Goal: Information Seeking & Learning: Learn about a topic

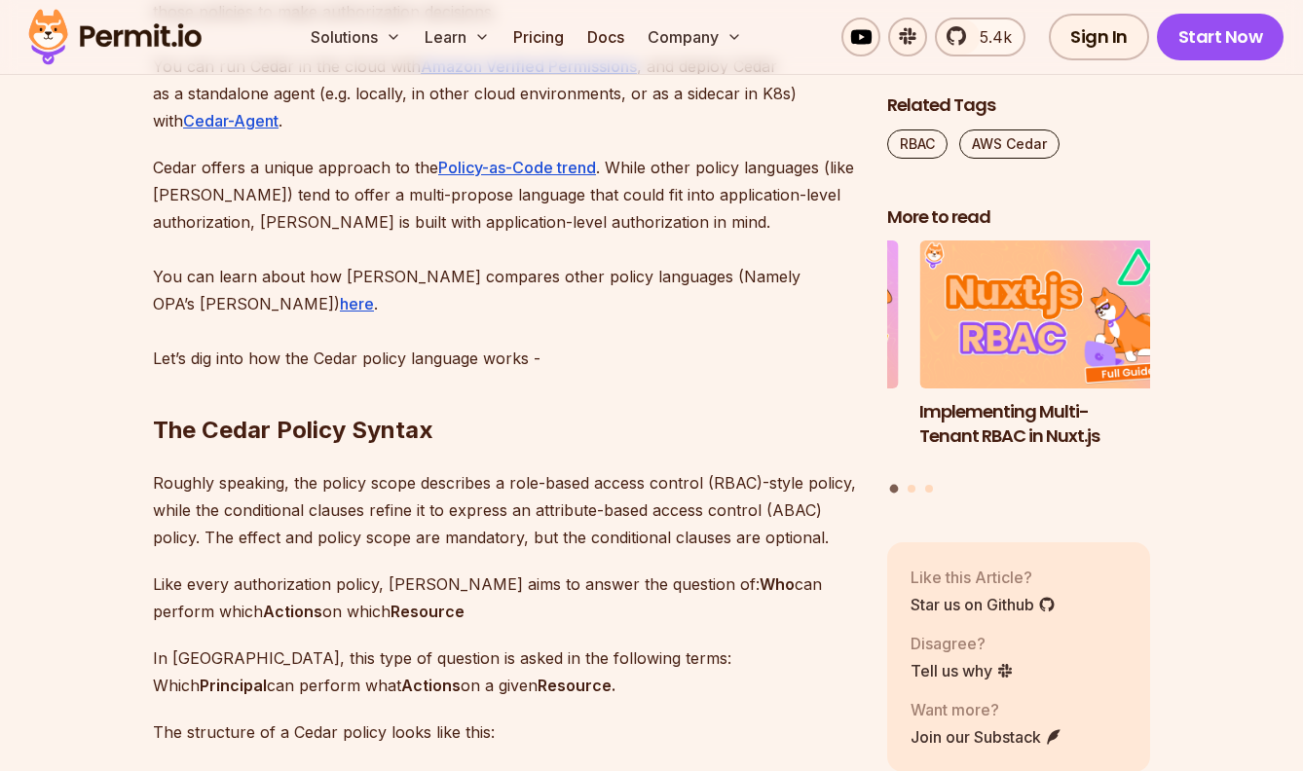
scroll to position [2667, 0]
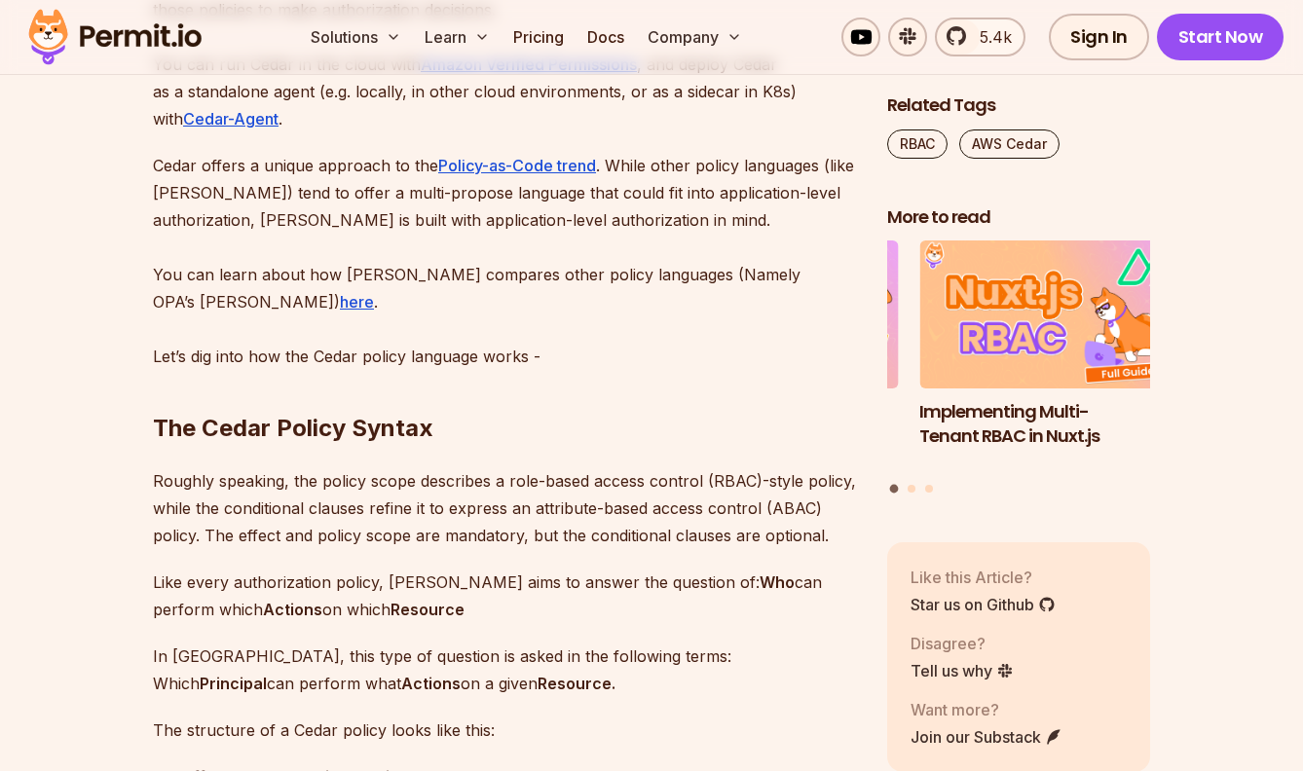
drag, startPoint x: 136, startPoint y: 389, endPoint x: 510, endPoint y: 401, distance: 374.2
click at [510, 401] on h2 "The Cedar Policy Syntax" at bounding box center [504, 389] width 703 height 109
drag, startPoint x: 91, startPoint y: 400, endPoint x: 495, endPoint y: 399, distance: 404.2
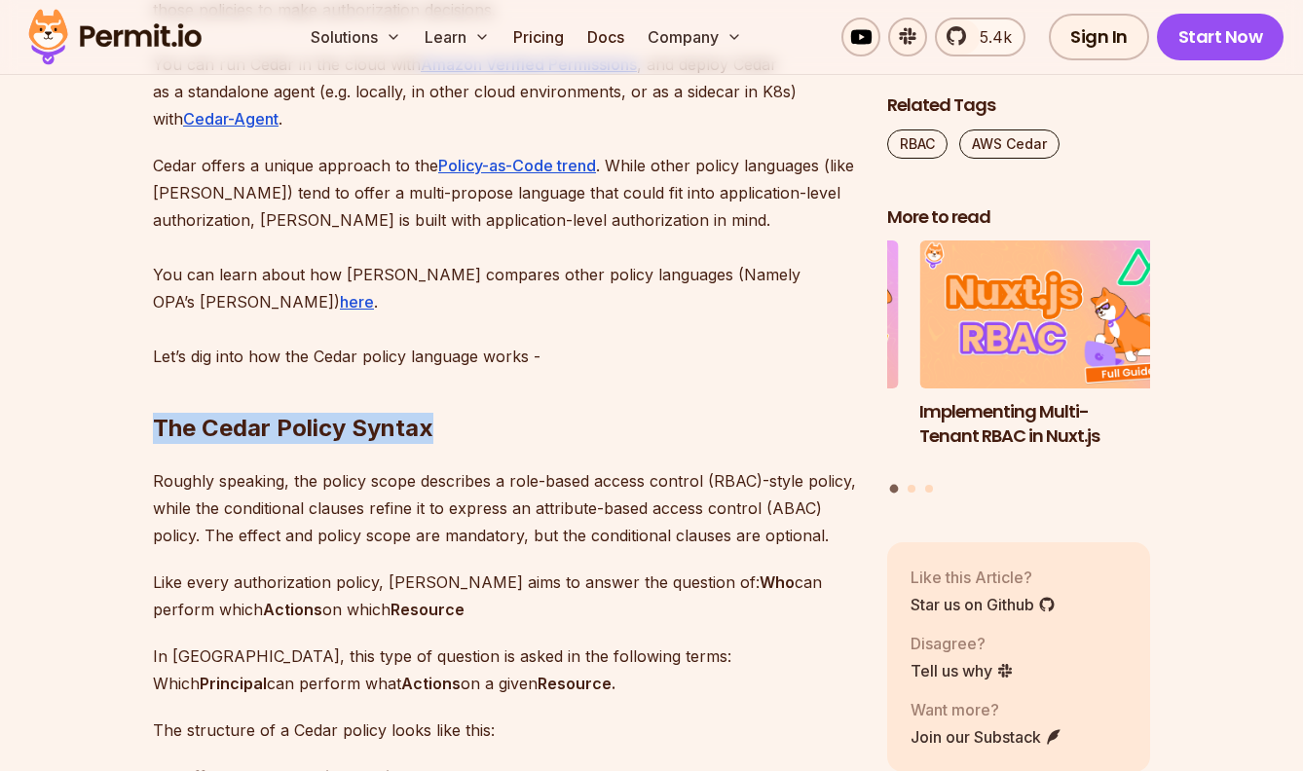
click at [495, 399] on h2 "The Cedar Policy Syntax" at bounding box center [504, 389] width 703 height 109
drag, startPoint x: 462, startPoint y: 396, endPoint x: 127, endPoint y: 396, distance: 335.1
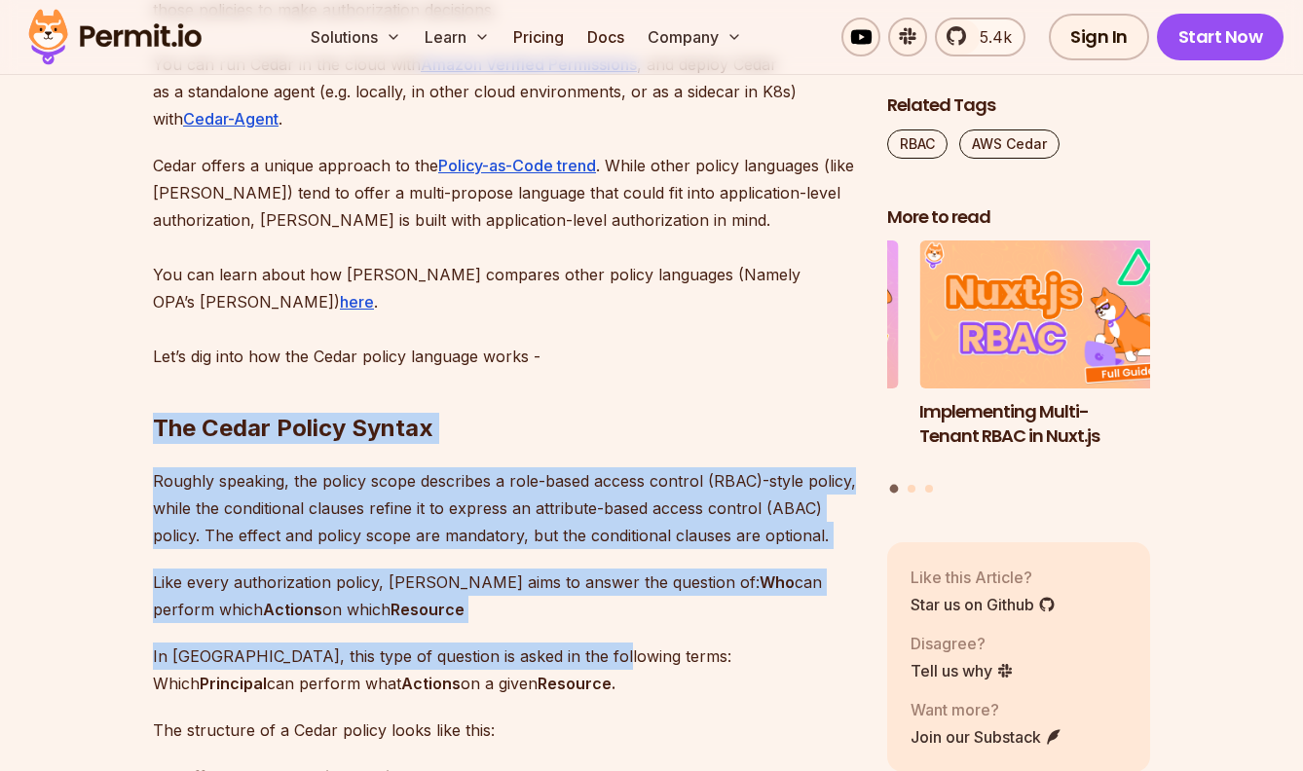
drag, startPoint x: 125, startPoint y: 396, endPoint x: 598, endPoint y: 613, distance: 520.4
click at [589, 584] on p "Like every authorization policy, [PERSON_NAME] aims to answer the question of: …" at bounding box center [504, 596] width 703 height 55
drag, startPoint x: 136, startPoint y: 393, endPoint x: 592, endPoint y: 602, distance: 501.6
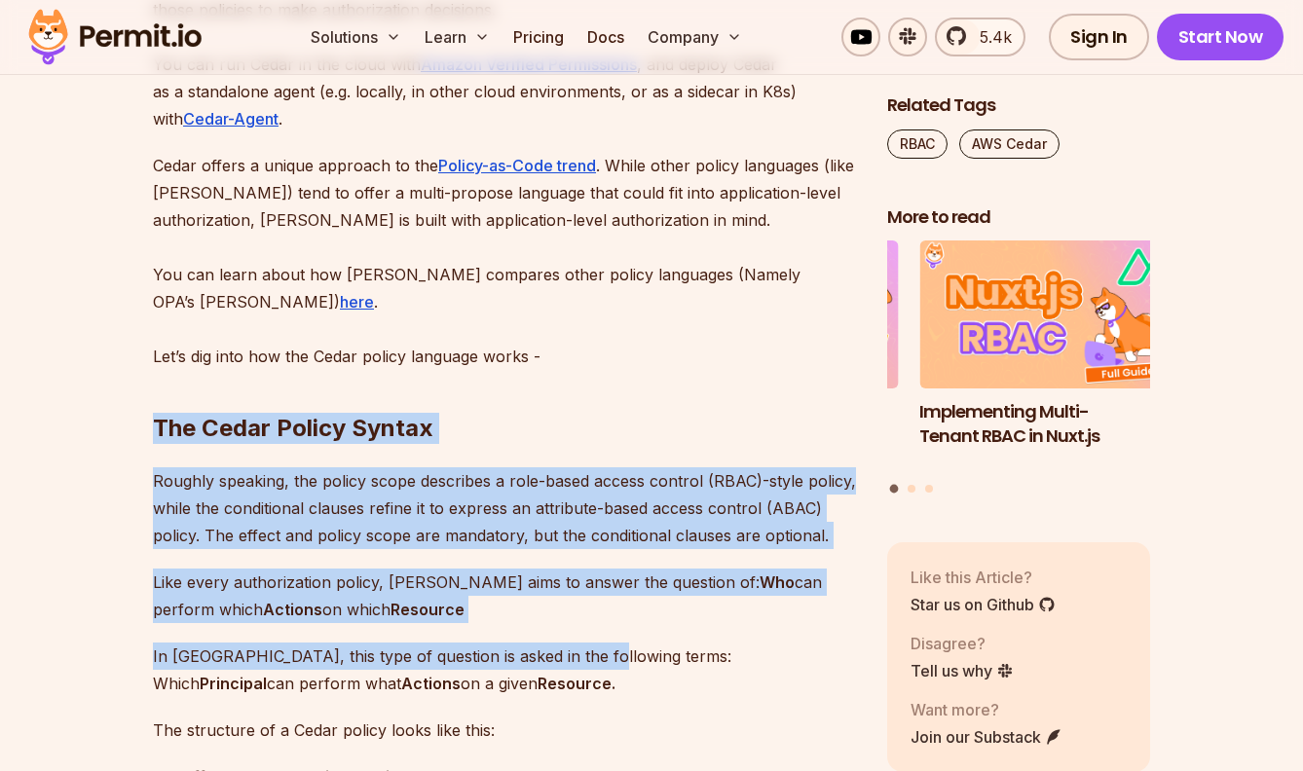
click at [576, 574] on p "Like every authorization policy, [PERSON_NAME] aims to answer the question of: …" at bounding box center [504, 596] width 703 height 55
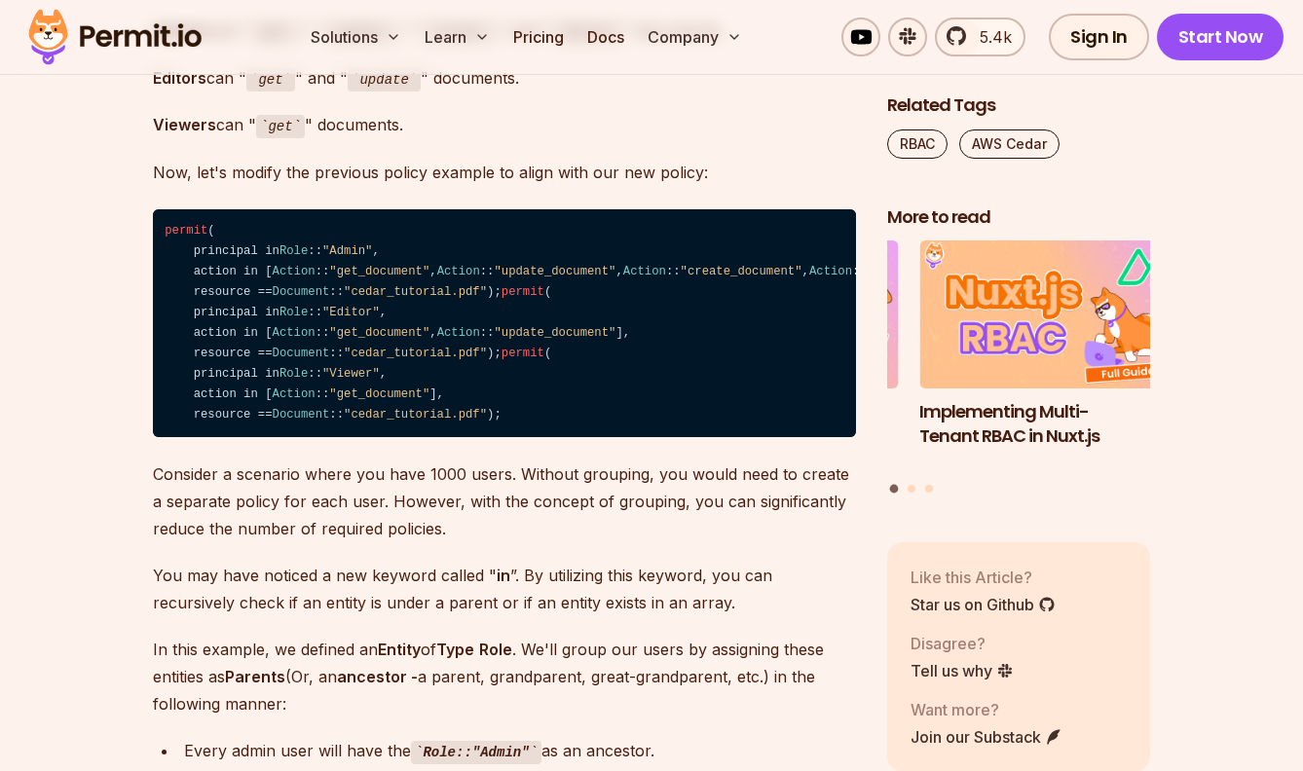
scroll to position [4712, 0]
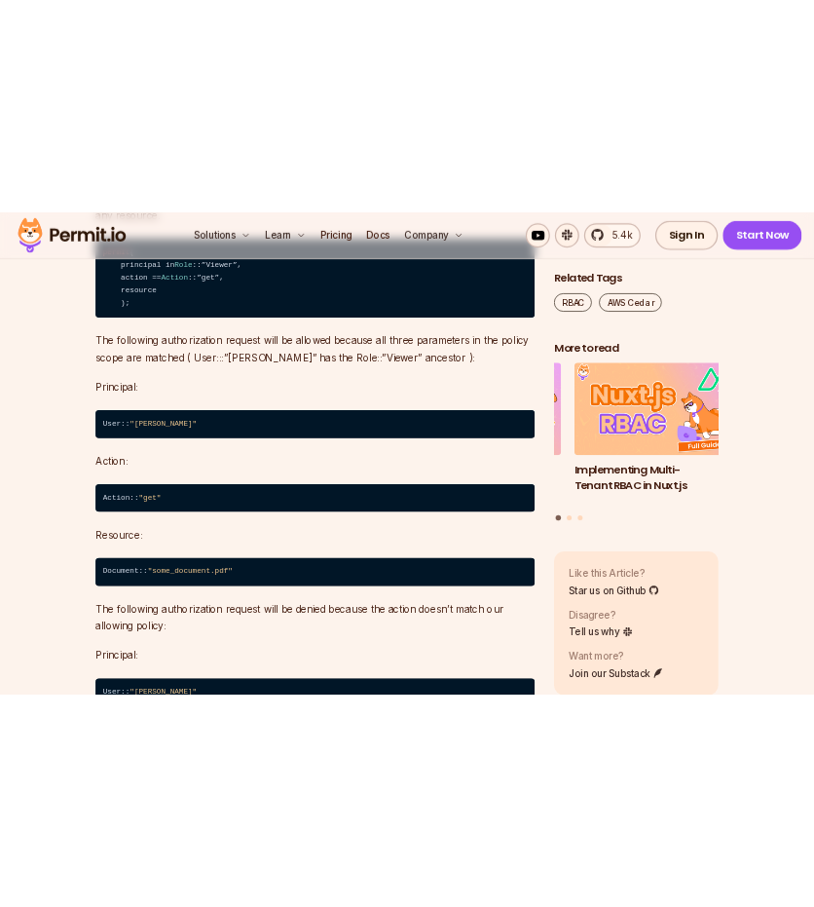
scroll to position [9972, 0]
